Goal: Task Accomplishment & Management: Manage account settings

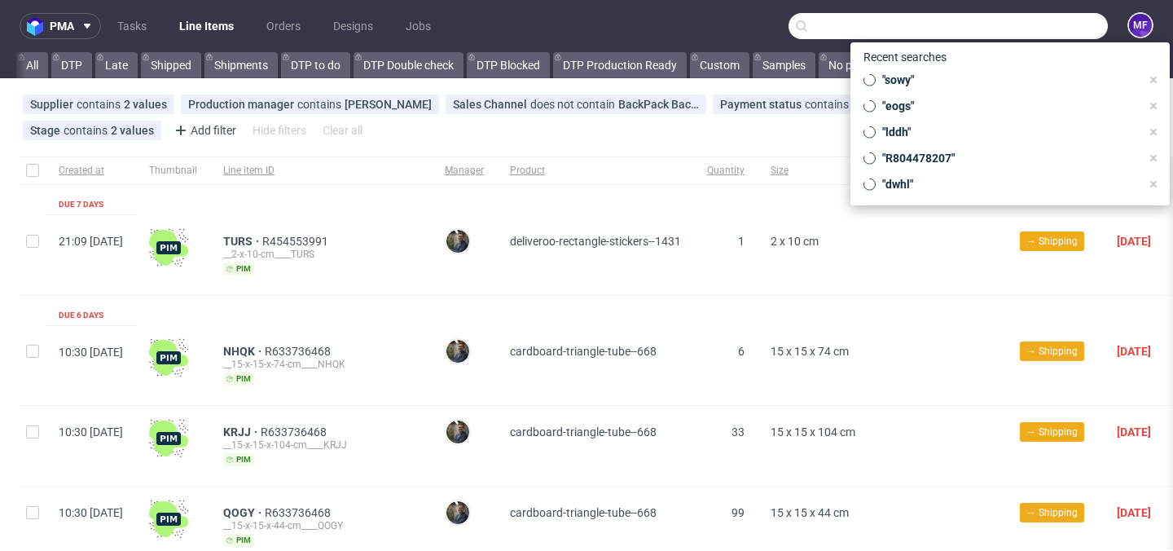
click at [1030, 29] on input "text" at bounding box center [948, 26] width 319 height 26
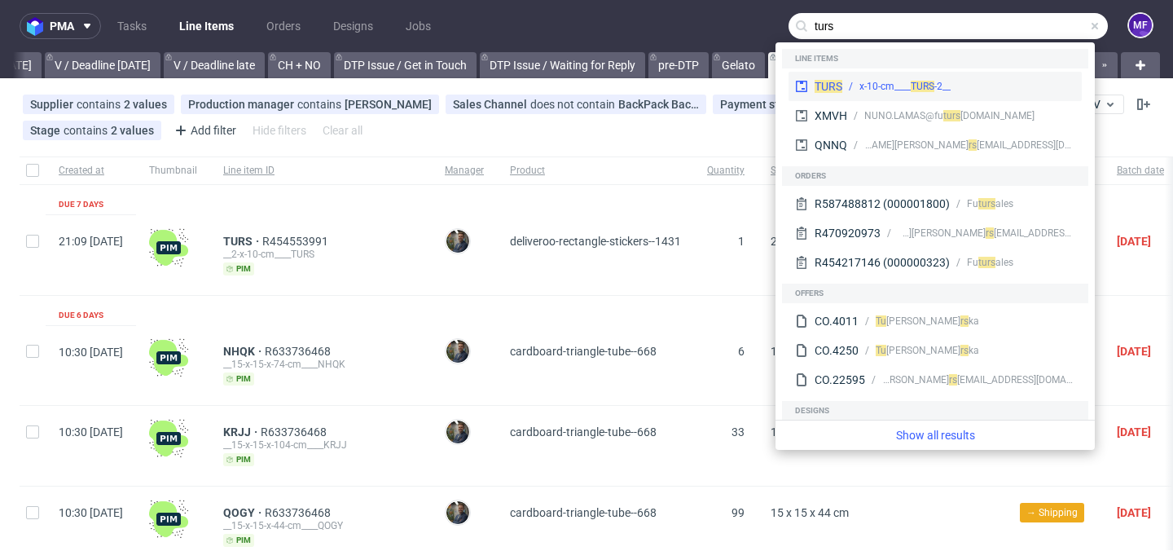
type input "turs"
click at [997, 96] on div "TURS __2-x-10-cm____ TURS" at bounding box center [935, 86] width 293 height 29
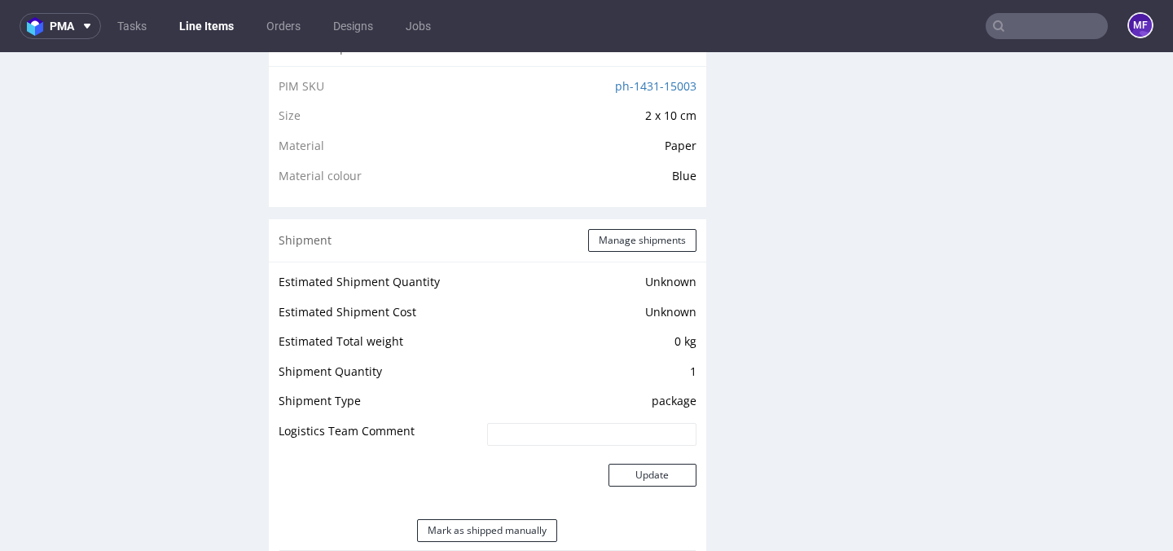
scroll to position [1136, 0]
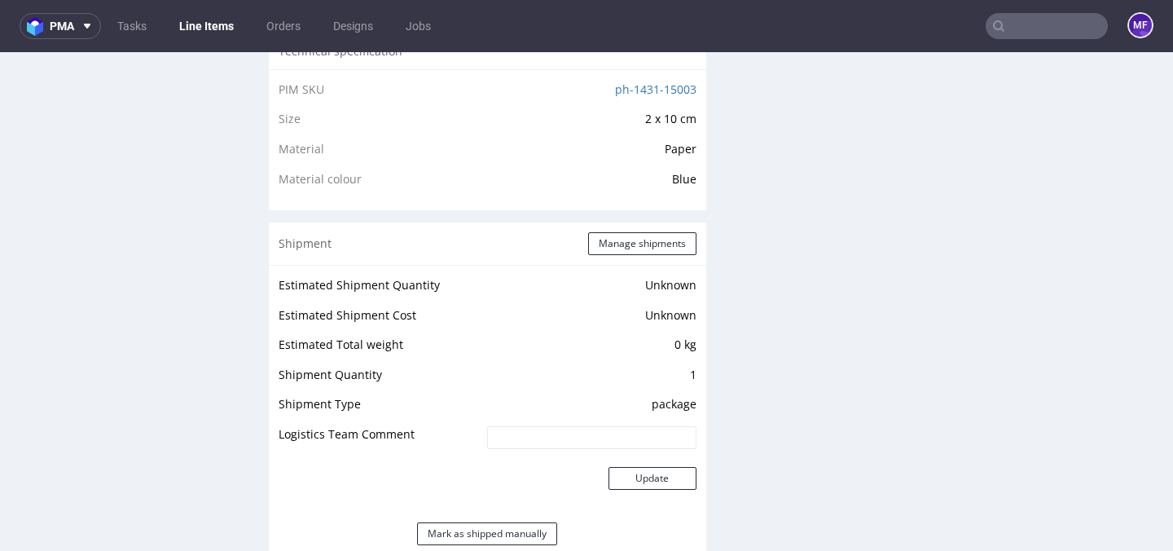
click at [792, 365] on div "Production Files - Design Spit Spit request impossible Box design not found, un…" at bounding box center [941, 303] width 437 height 2254
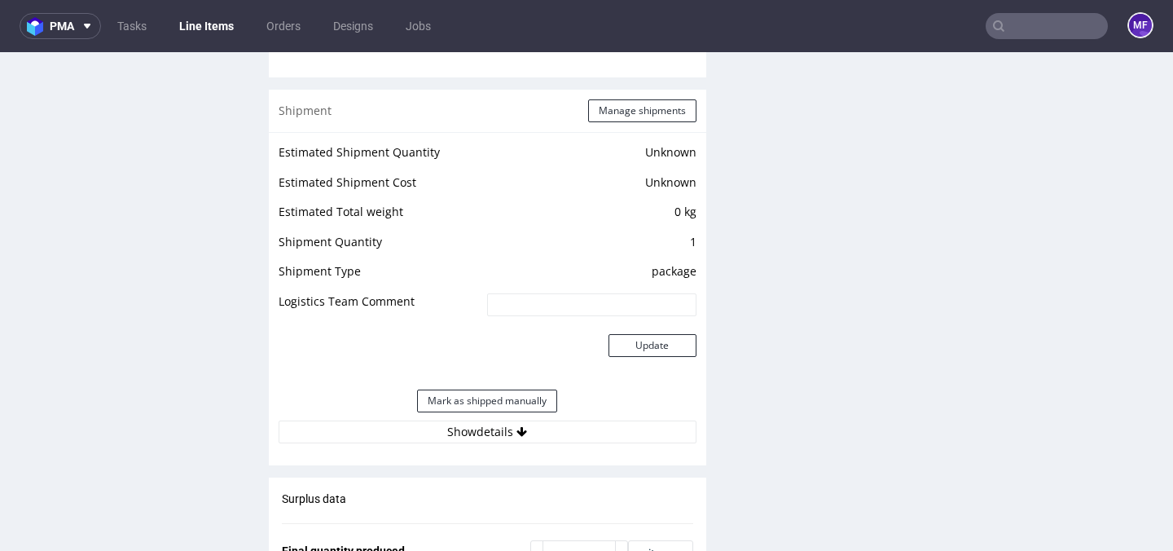
scroll to position [1278, 0]
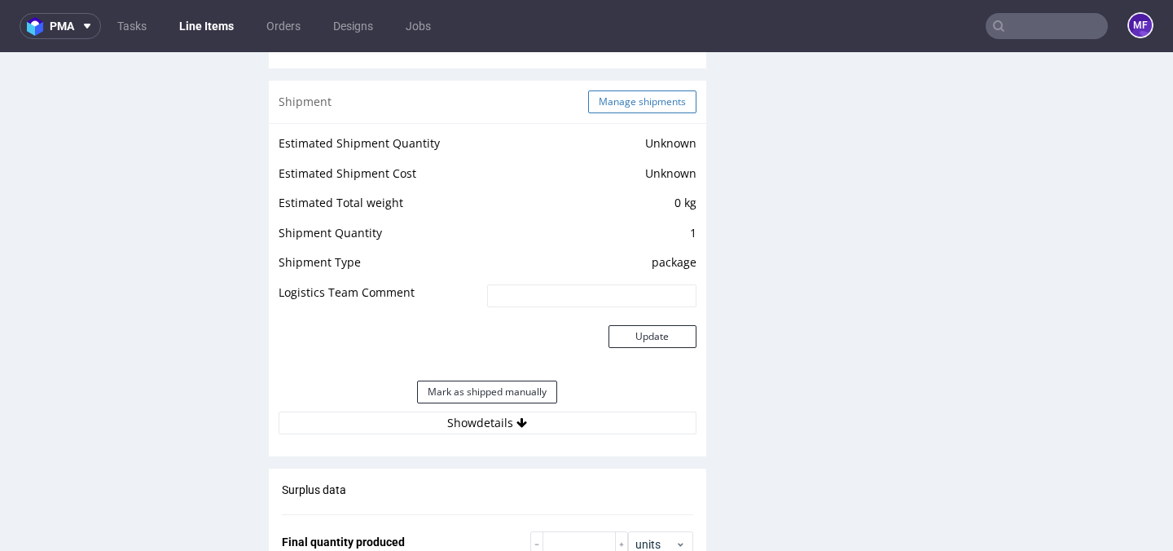
click at [635, 113] on button "Manage shipments" at bounding box center [642, 101] width 108 height 23
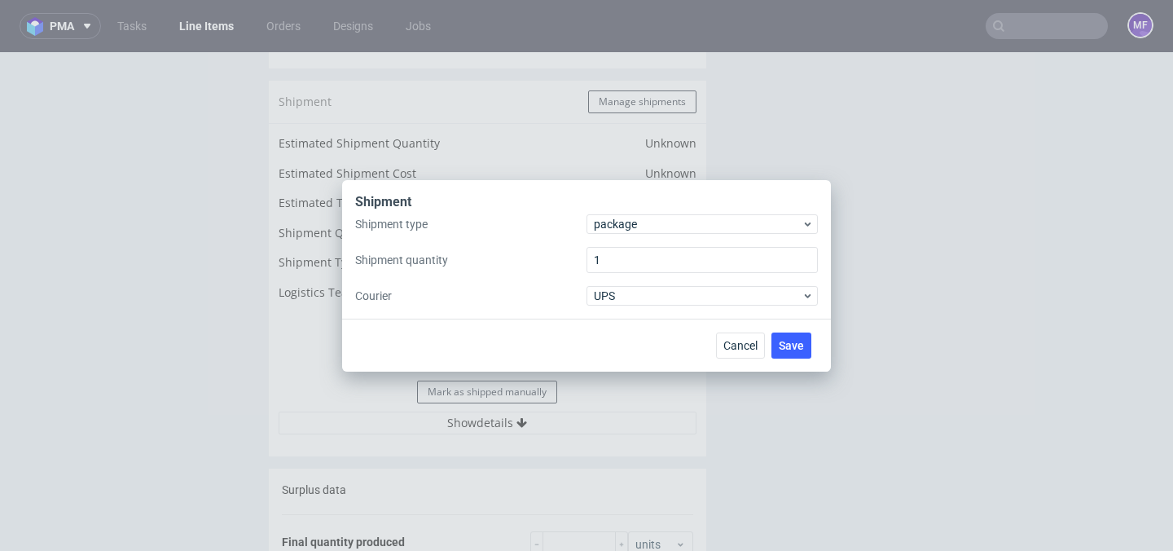
click at [740, 211] on div "Shipment" at bounding box center [586, 203] width 463 height 21
click at [736, 222] on span "package" at bounding box center [698, 224] width 208 height 16
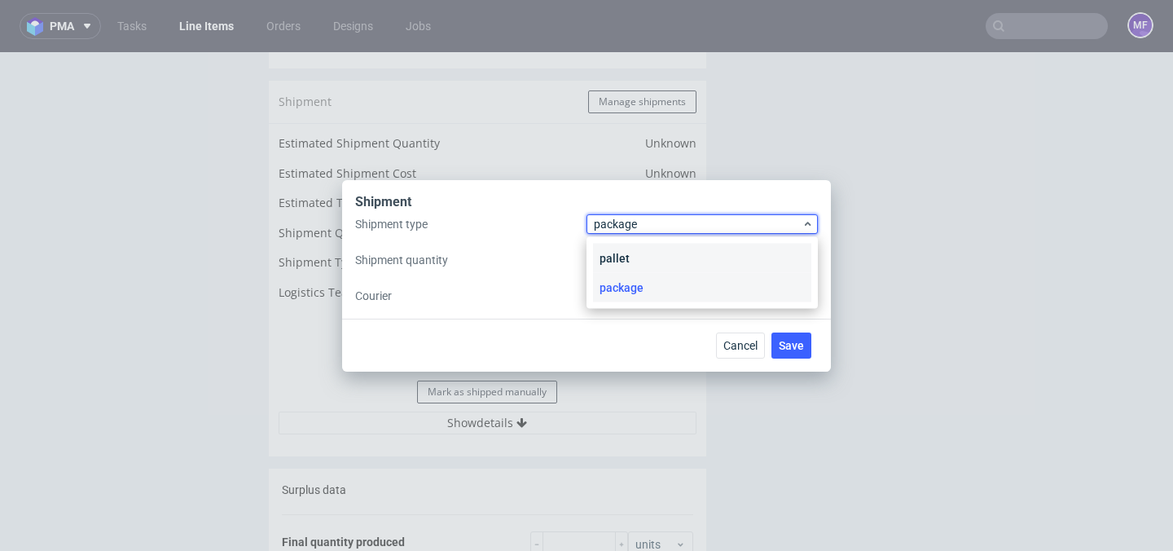
click at [699, 248] on div "pallet" at bounding box center [702, 258] width 218 height 29
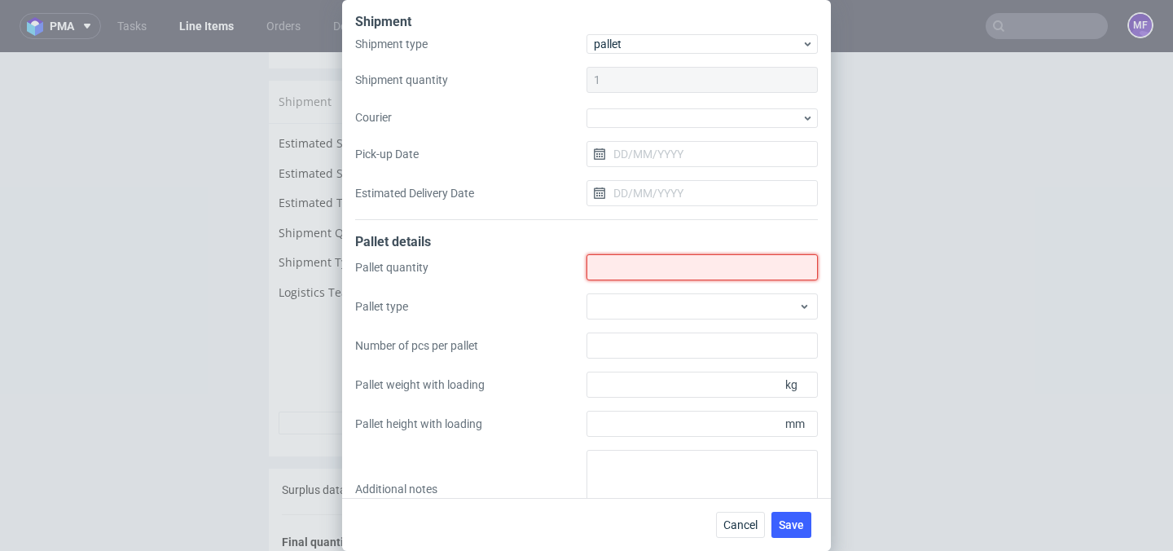
click at [657, 276] on input "Shipment type" at bounding box center [702, 267] width 231 height 26
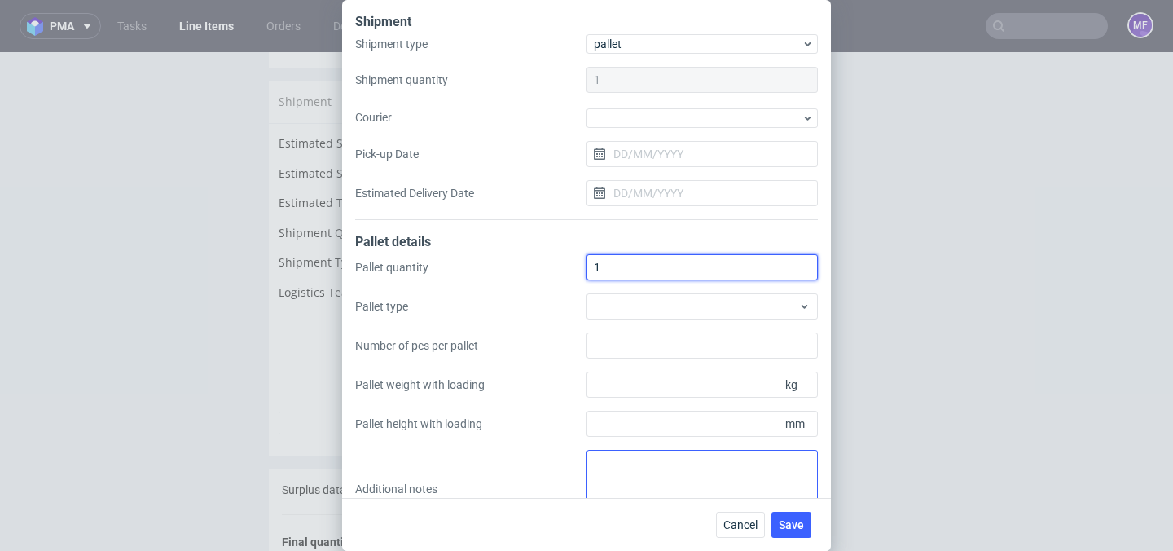
type input "1"
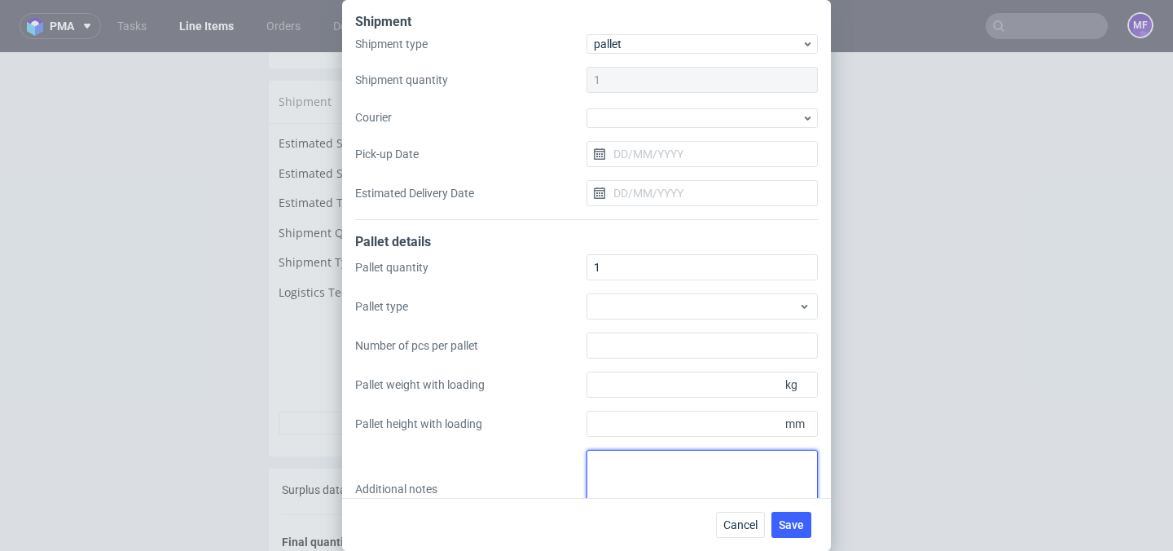
click at [635, 468] on textarea at bounding box center [702, 489] width 231 height 78
paste textarea "50x45x3 1"
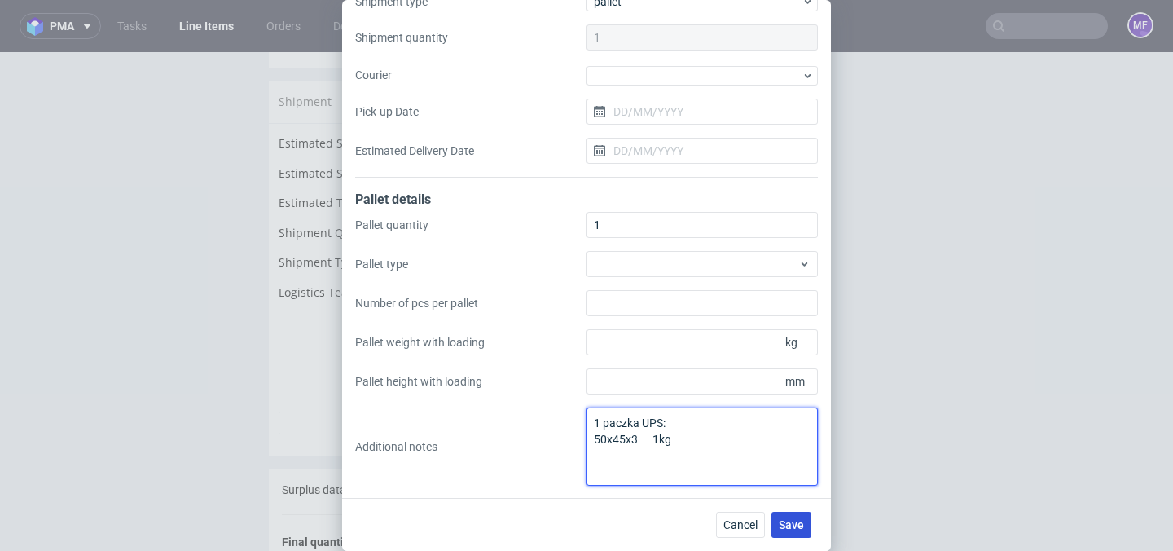
type textarea "1 paczka UPS: 50x45x3 1kg"
click at [793, 525] on span "Save" at bounding box center [791, 524] width 25 height 11
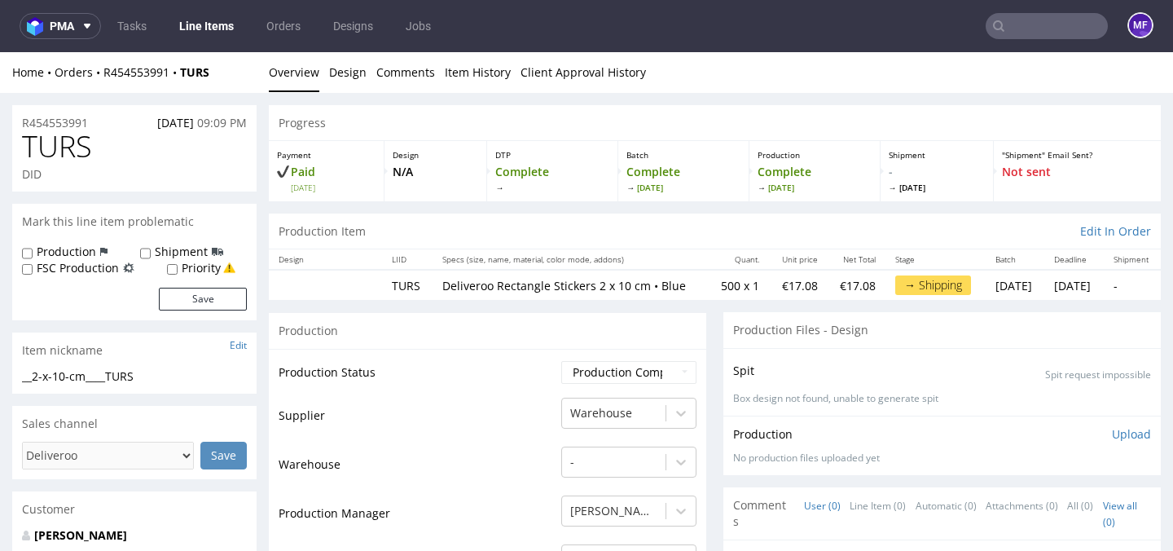
click at [1020, 30] on input "text" at bounding box center [1047, 26] width 122 height 26
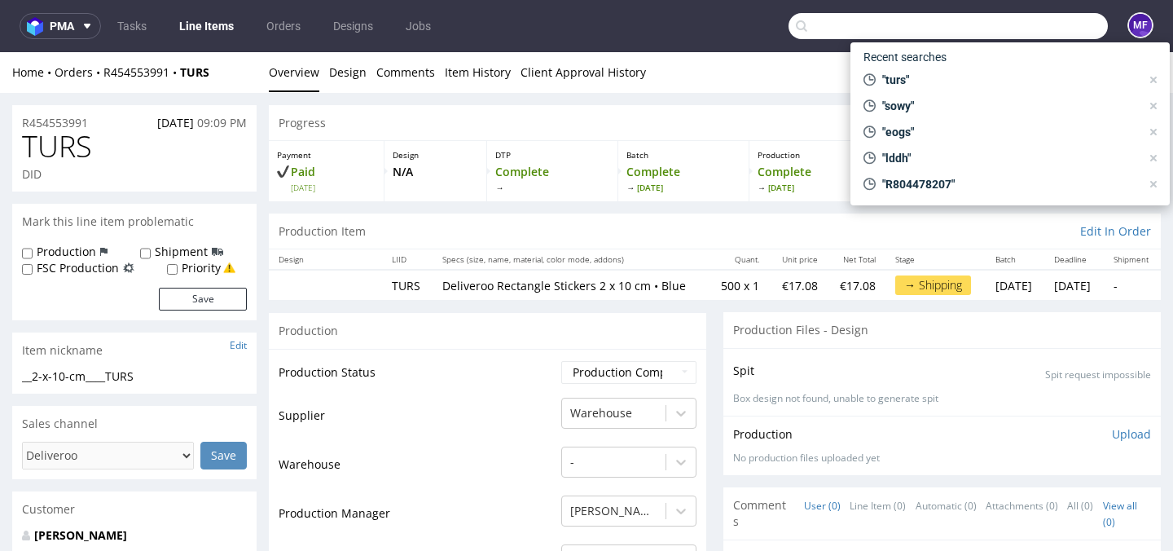
paste input "XNMK"
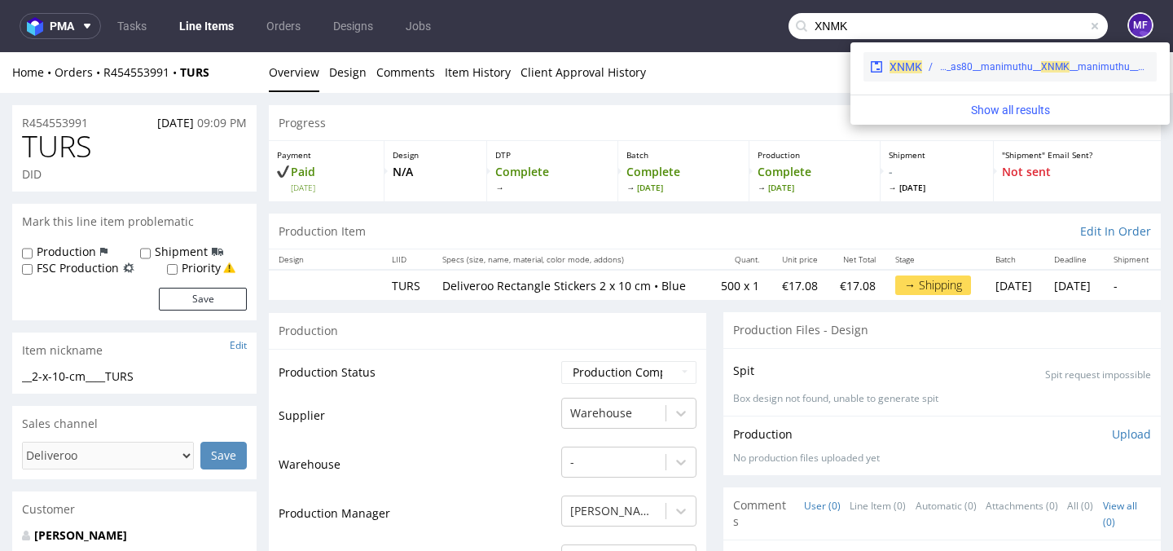
type input "XNMK"
click at [979, 60] on div "phsg__as80__manimuthu__ XN" at bounding box center [997, 66] width 116 height 15
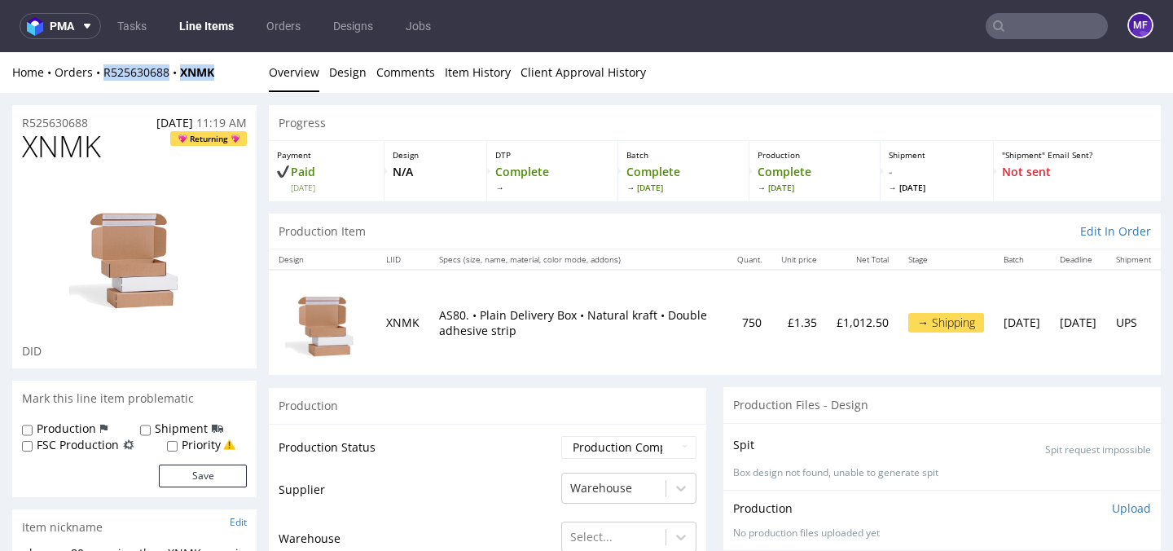
drag, startPoint x: 228, startPoint y: 75, endPoint x: 103, endPoint y: 79, distance: 124.7
click at [103, 79] on div "Home Orders R525630688 XNMK" at bounding box center [134, 72] width 244 height 16
copy div "R525630688 XNMK"
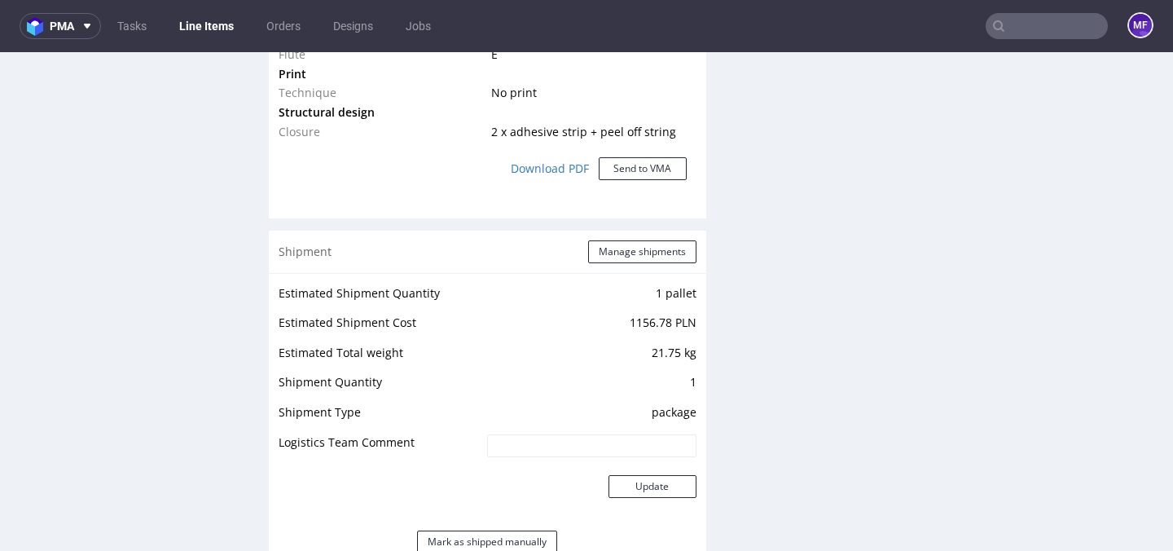
scroll to position [1514, 0]
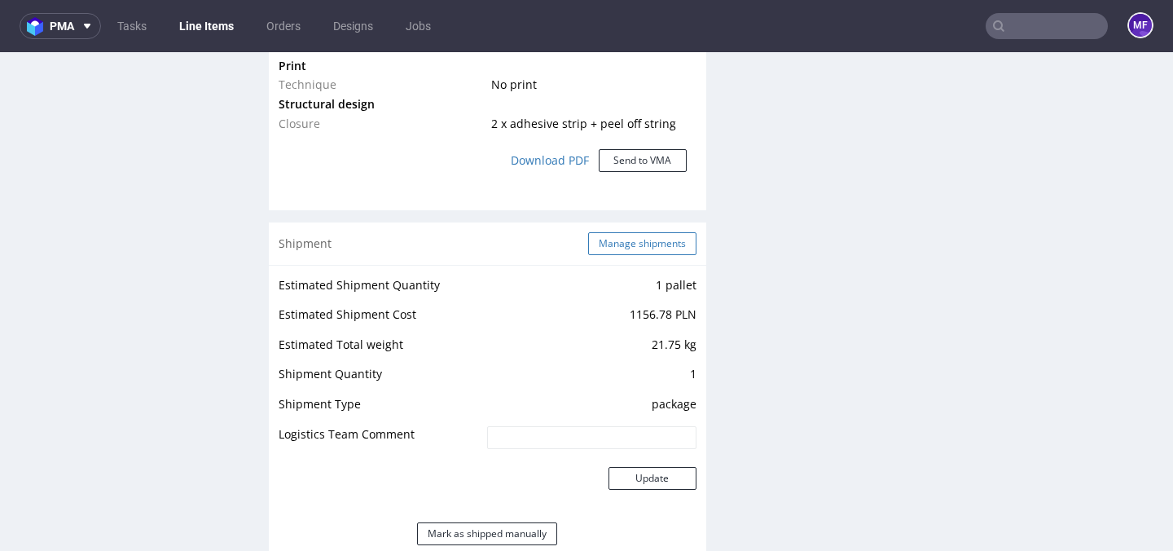
click at [651, 248] on button "Manage shipments" at bounding box center [642, 243] width 108 height 23
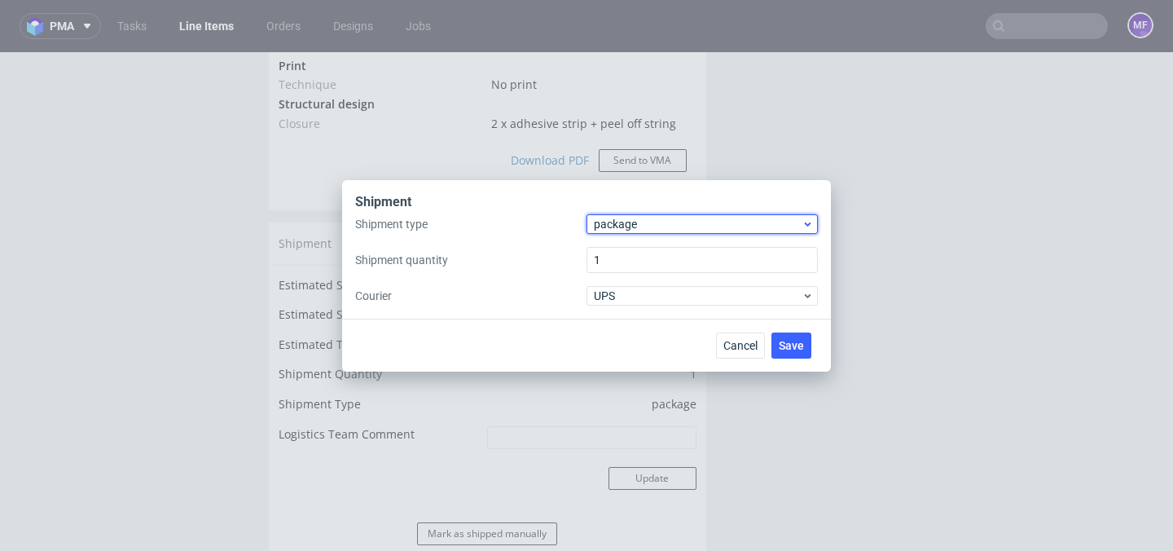
click at [693, 227] on span "package" at bounding box center [698, 224] width 208 height 16
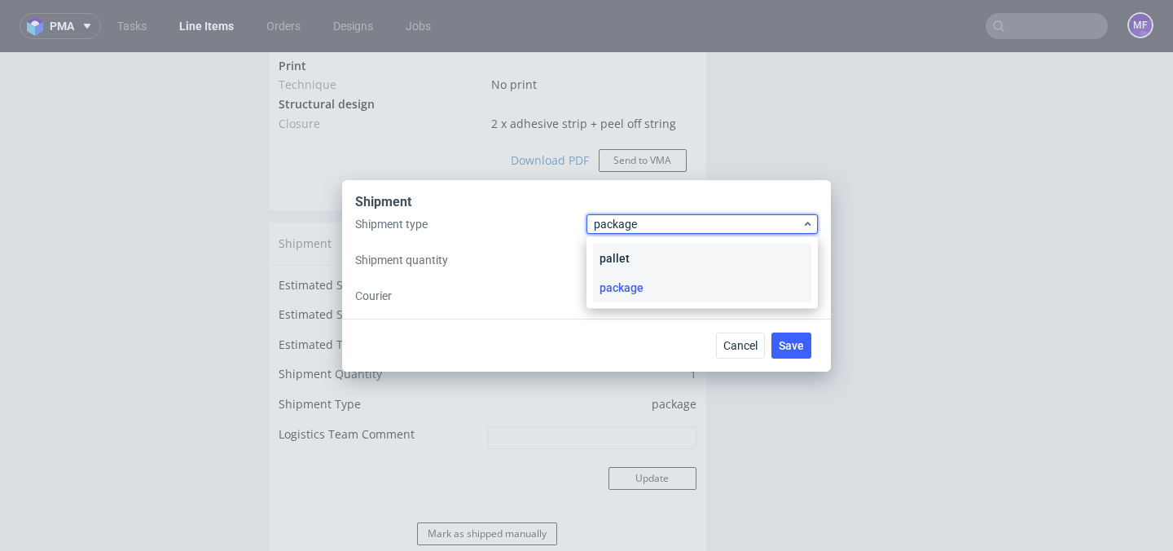
click at [674, 261] on div "pallet" at bounding box center [702, 258] width 218 height 29
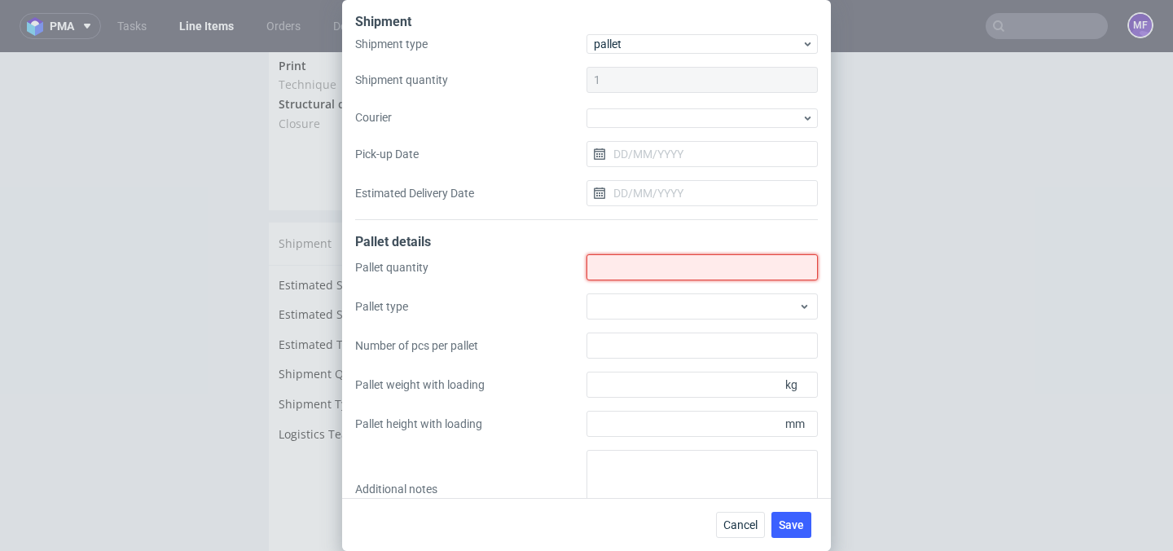
click at [655, 261] on input "Shipment type" at bounding box center [702, 267] width 231 height 26
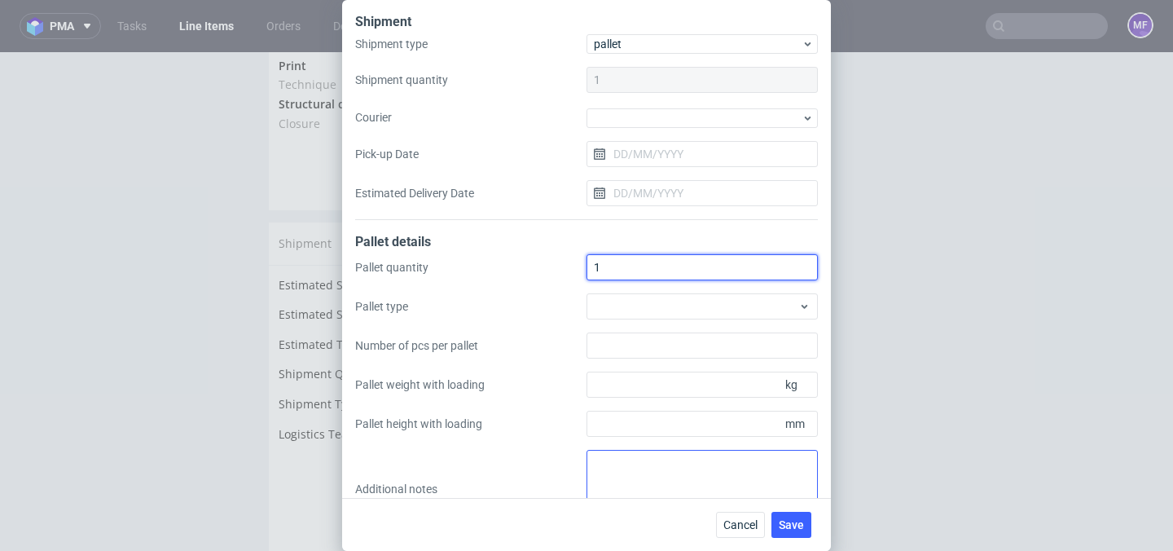
type input "1"
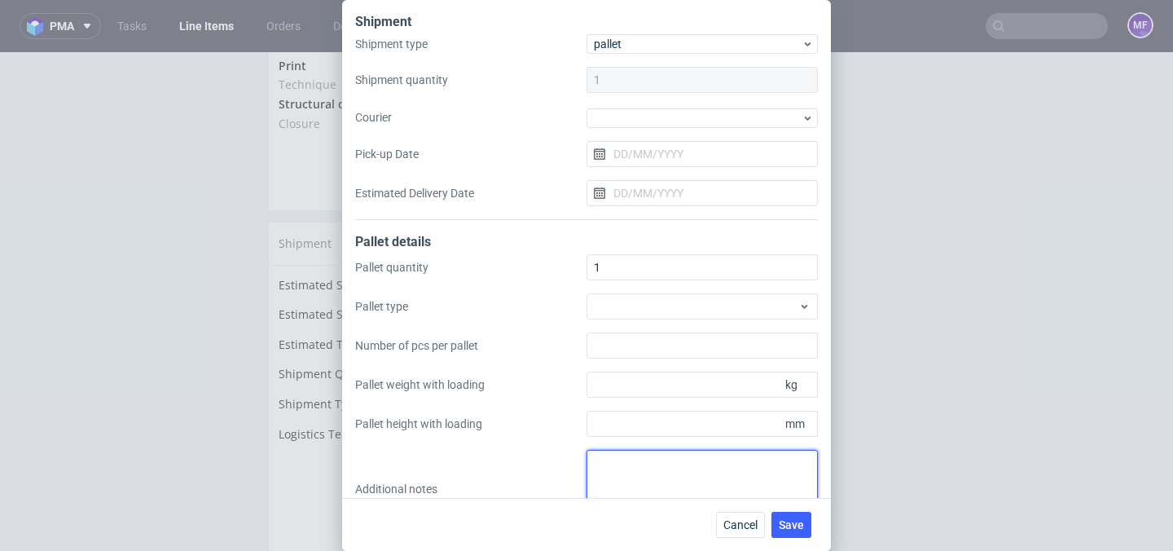
click at [629, 470] on textarea at bounding box center [702, 489] width 231 height 78
click at [630, 480] on textarea at bounding box center [702, 489] width 231 height 78
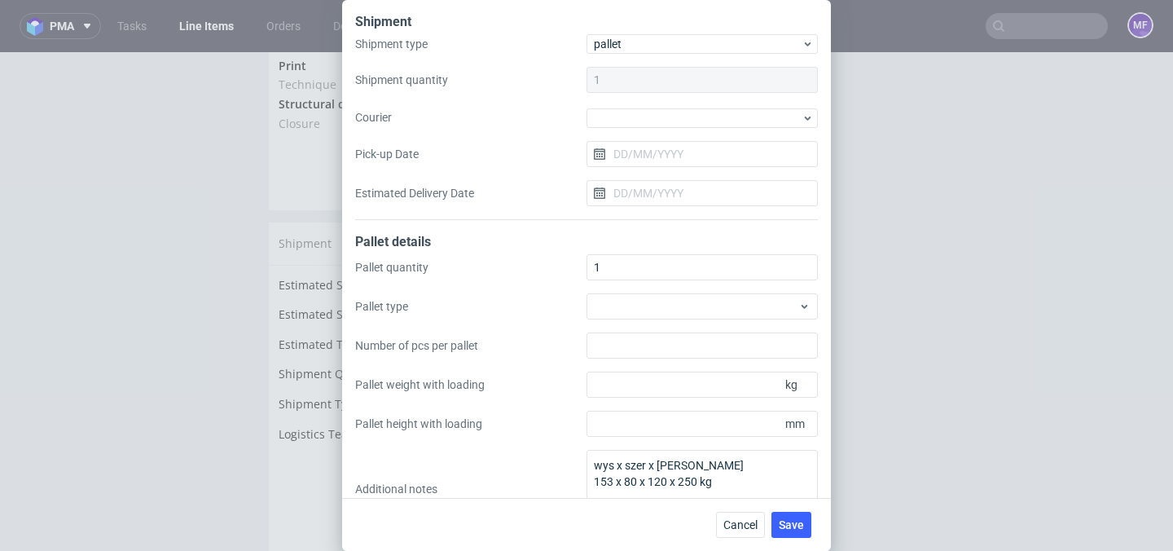
click at [522, 427] on label "Pallet height with loading" at bounding box center [470, 423] width 231 height 16
click at [587, 427] on input "Pallet height with loading" at bounding box center [702, 424] width 231 height 26
click at [630, 486] on textarea "wys x szer x dl x waga 153 x 80 x 120 x 250 kg" at bounding box center [702, 489] width 231 height 78
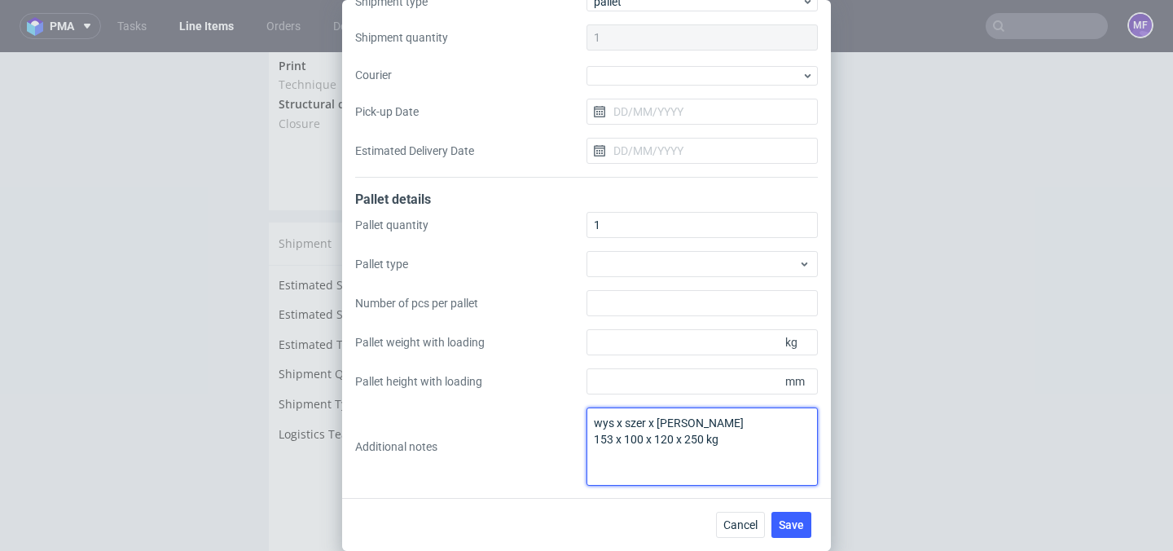
type textarea "wys x szer x dl x waga 153 x 100 x 120 x 250 kg"
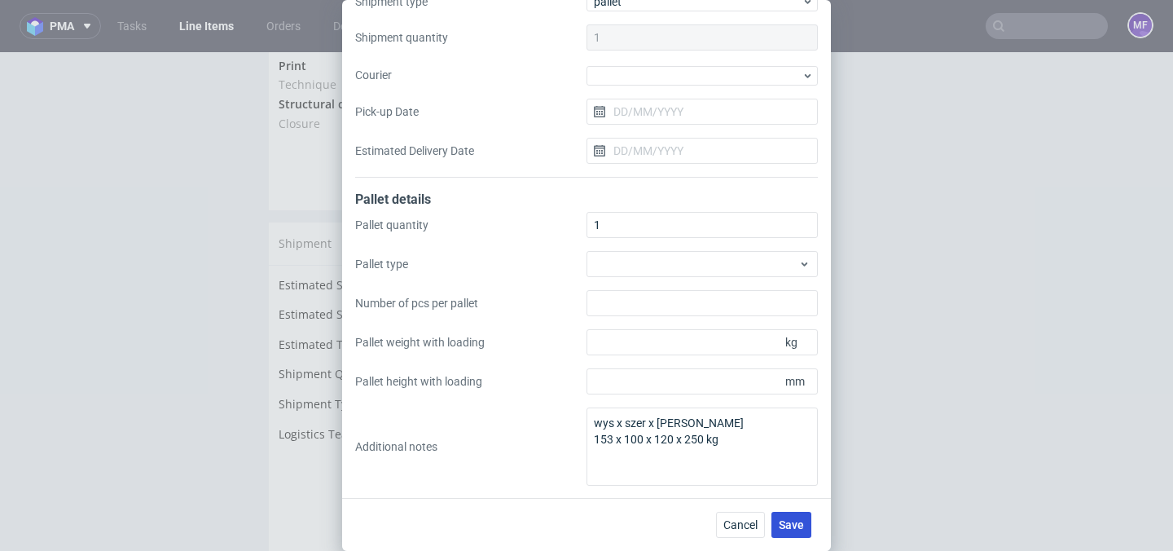
click at [800, 530] on span "Save" at bounding box center [791, 524] width 25 height 11
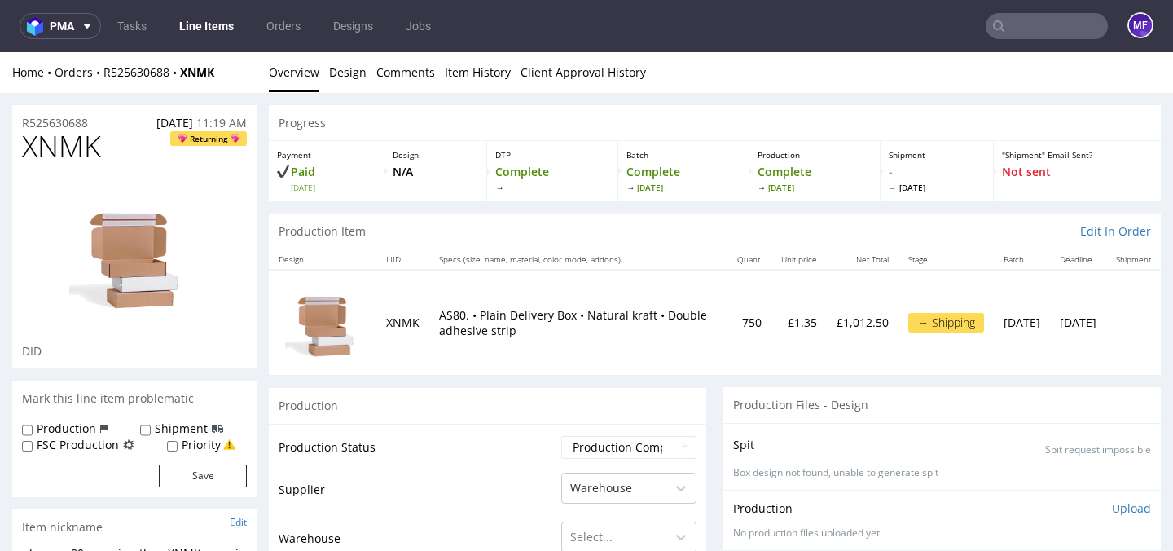
click at [996, 30] on input "text" at bounding box center [1047, 26] width 122 height 26
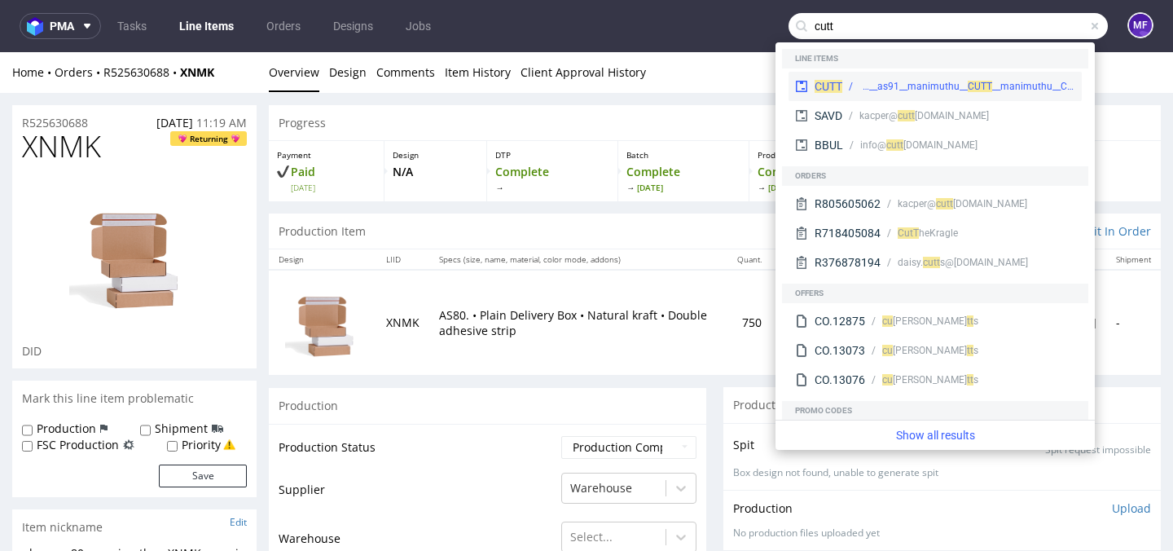
type input "cutt"
click at [955, 85] on div "phsg__as91__manimuthu__ CU" at bounding box center [919, 86] width 121 height 15
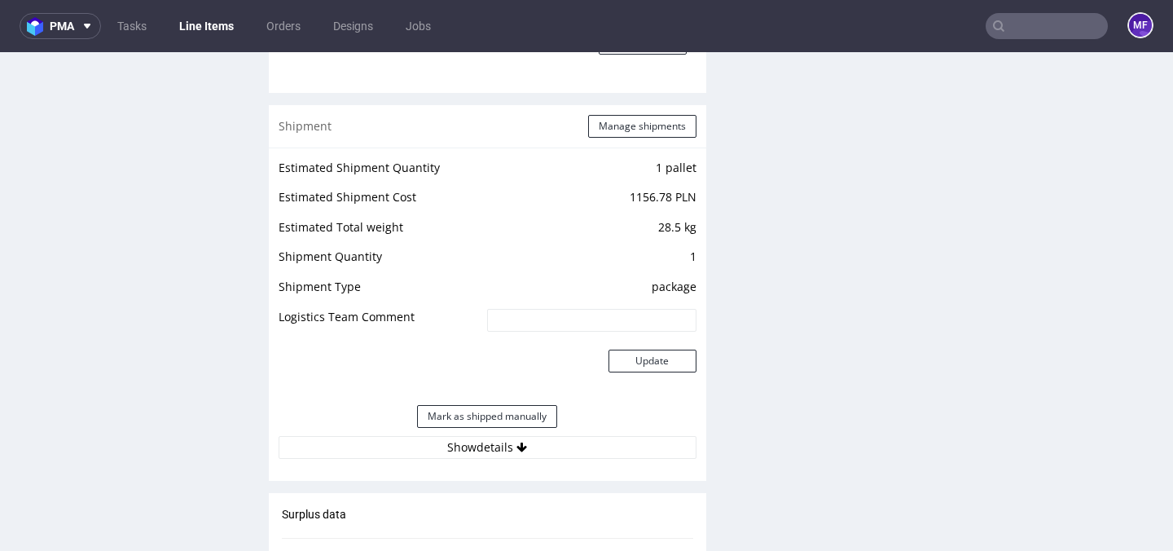
scroll to position [1658, 0]
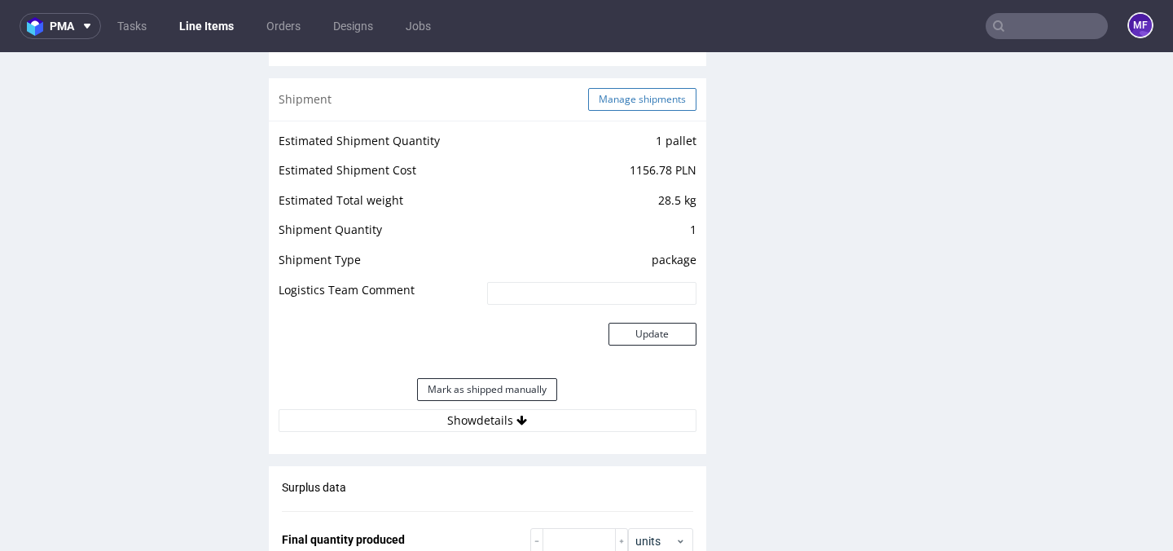
click at [674, 106] on button "Manage shipments" at bounding box center [642, 99] width 108 height 23
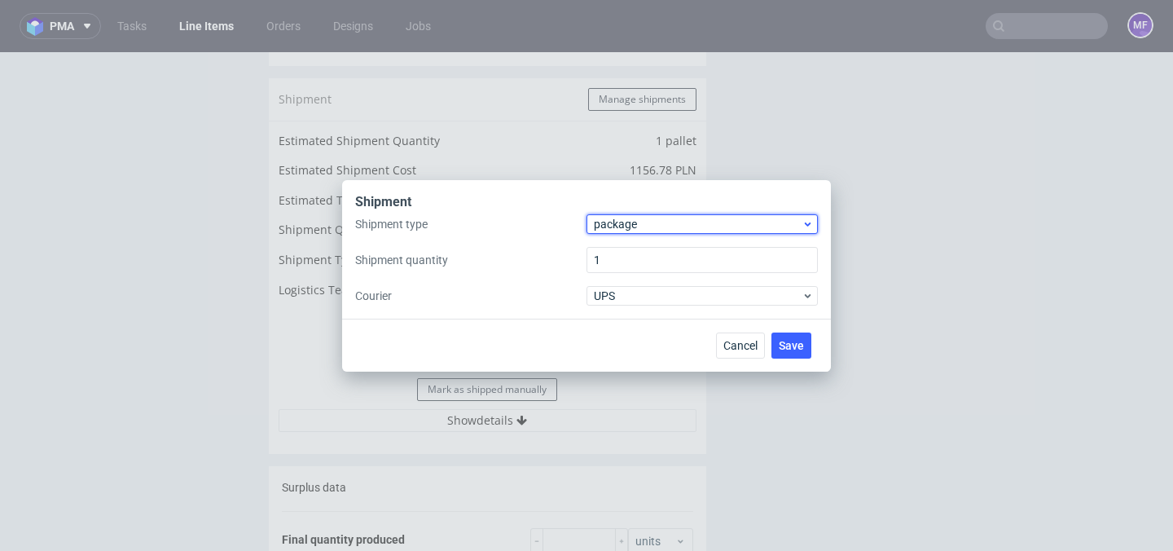
click at [641, 223] on span "package" at bounding box center [698, 224] width 208 height 16
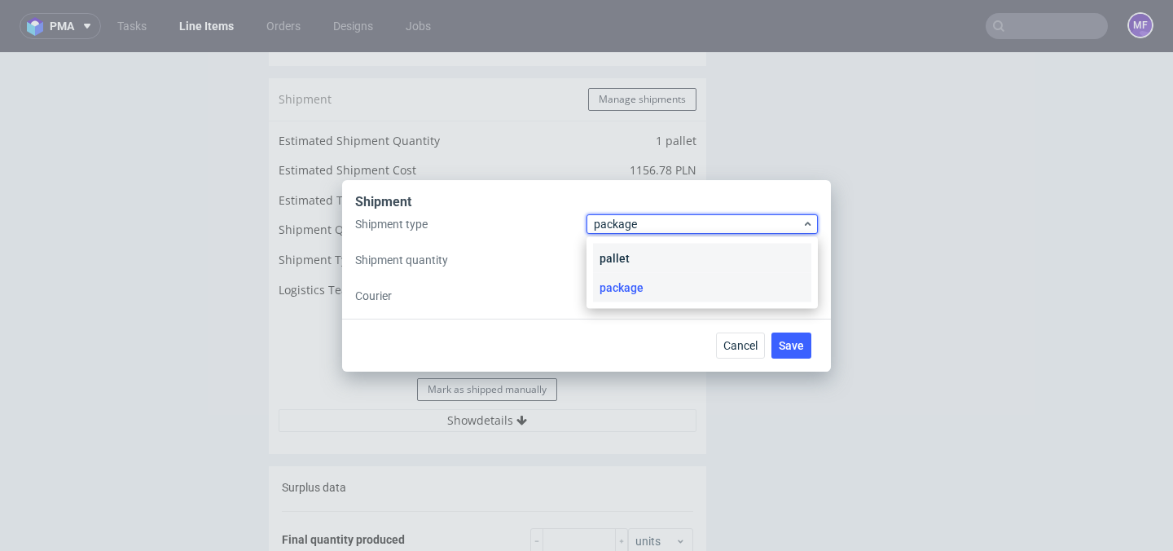
click at [635, 260] on div "pallet" at bounding box center [702, 258] width 218 height 29
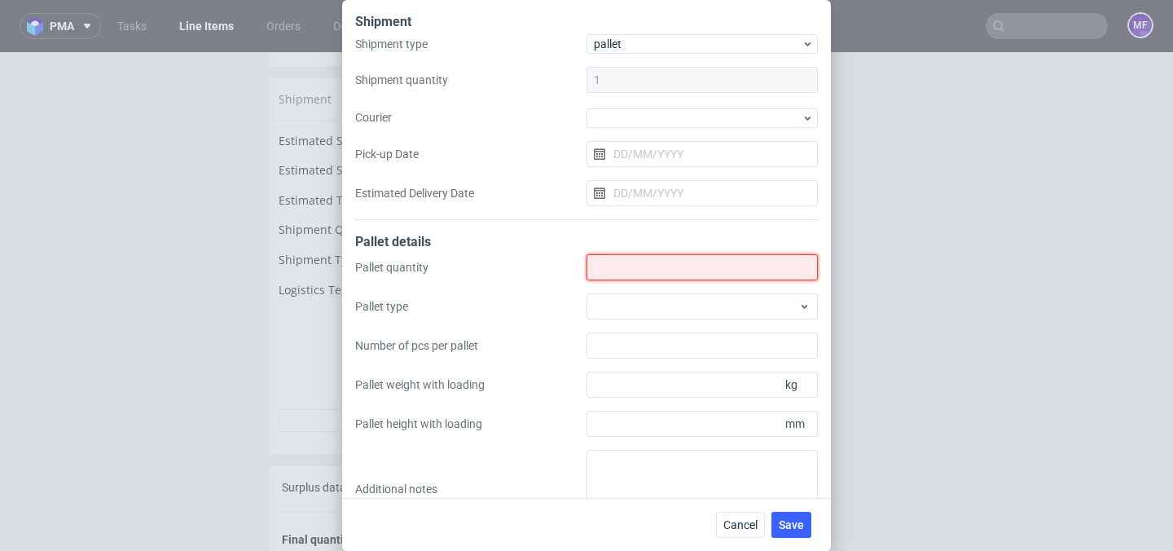
click at [645, 266] on input "Shipment type" at bounding box center [702, 267] width 231 height 26
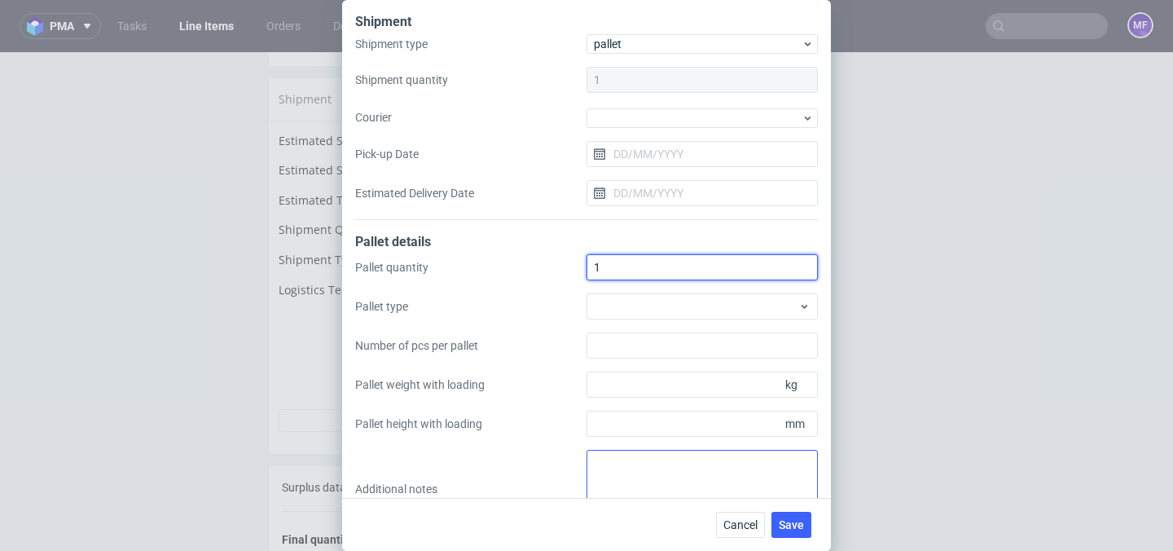
type input "1"
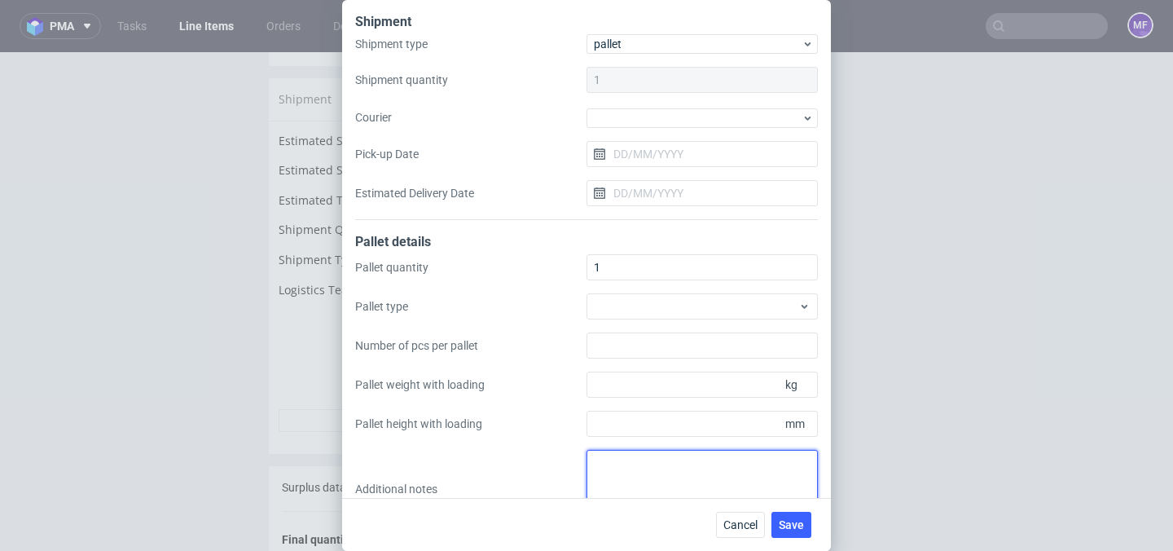
click at [618, 469] on textarea at bounding box center [702, 489] width 231 height 78
click at [616, 473] on textarea at bounding box center [702, 489] width 231 height 78
click at [596, 464] on textarea "146 x 100 x 120 x 278 kg" at bounding box center [702, 489] width 231 height 78
click at [596, 453] on textarea "146 x 100 x 120 x 278 kg" at bounding box center [702, 489] width 231 height 78
type textarea "wys x szer x [PERSON_NAME] 146 x 100 x 120 x 278 kg"
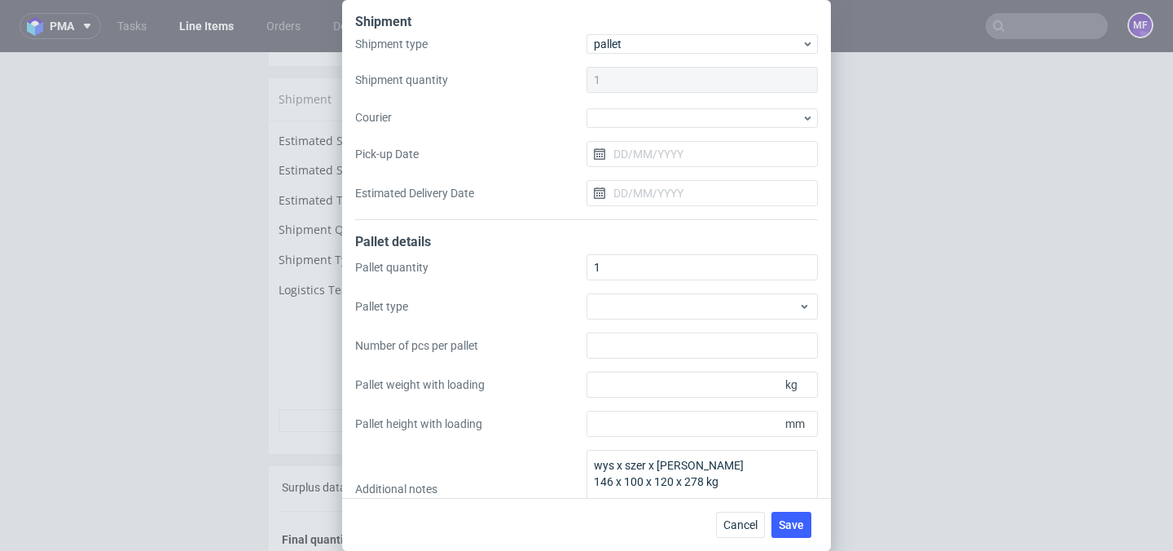
click at [556, 453] on div "Pallet quantity 1 Pallet type Number of pcs per pallet Pallet weight with loadi…" at bounding box center [586, 391] width 463 height 274
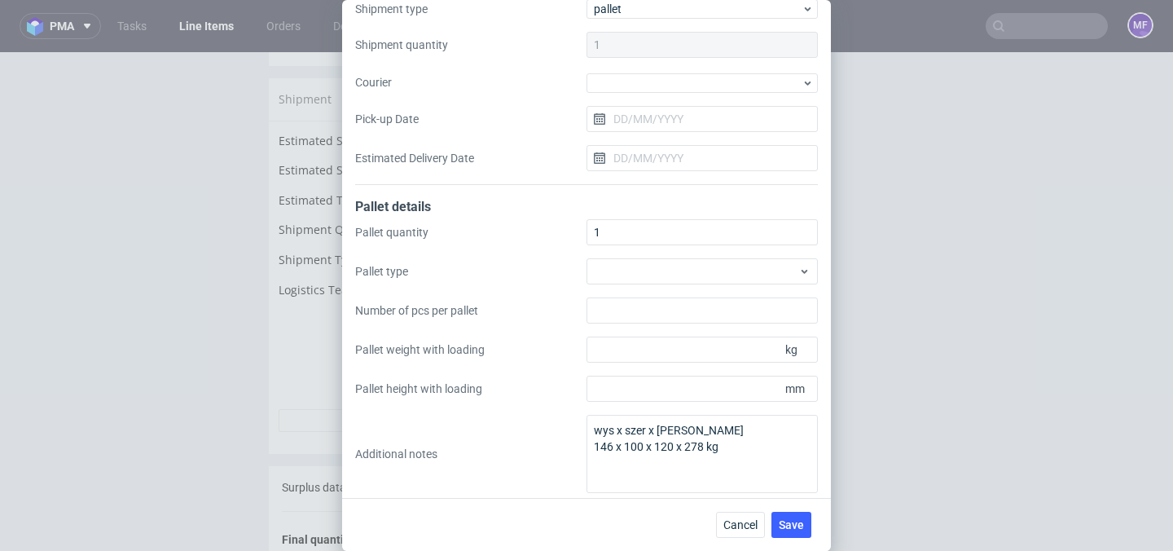
scroll to position [42, 0]
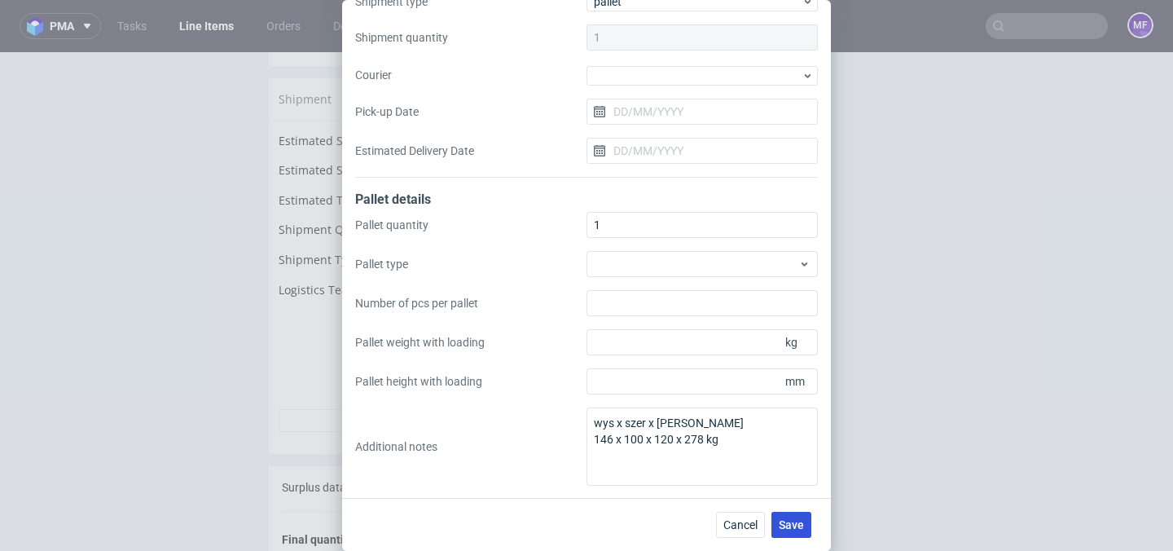
click at [793, 525] on span "Save" at bounding box center [791, 524] width 25 height 11
